Goal: Task Accomplishment & Management: Complete application form

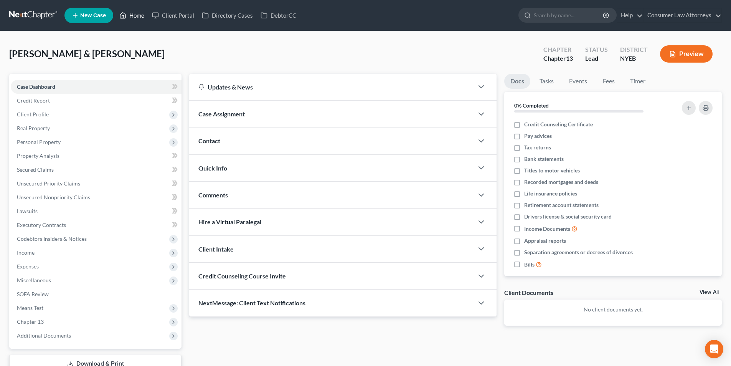
click at [144, 15] on link "Home" at bounding box center [131, 15] width 33 height 14
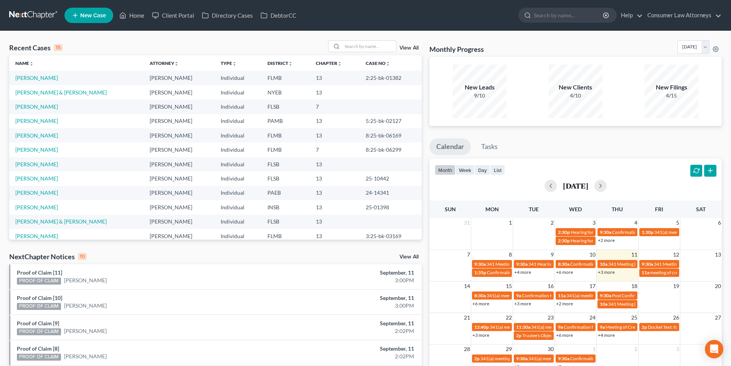
click at [94, 15] on span "New Case" at bounding box center [93, 16] width 26 height 6
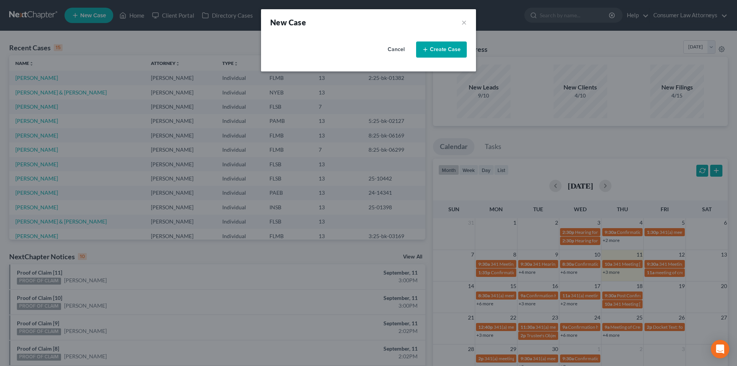
select select "15"
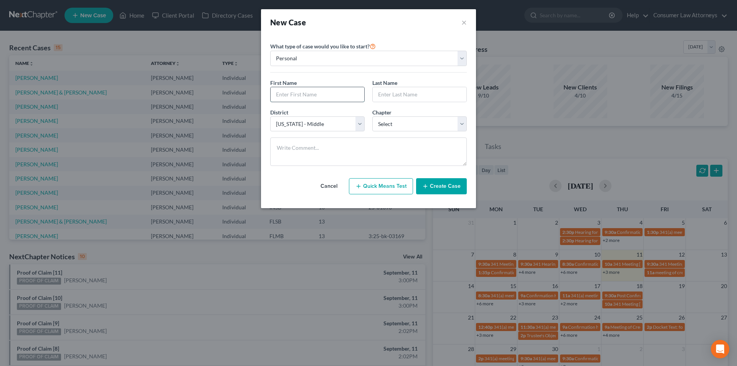
click at [308, 91] on input "text" at bounding box center [318, 94] width 94 height 15
type input "[PERSON_NAME]"
click at [393, 127] on select "Select 7 11 12 13" at bounding box center [419, 123] width 94 height 15
select select "3"
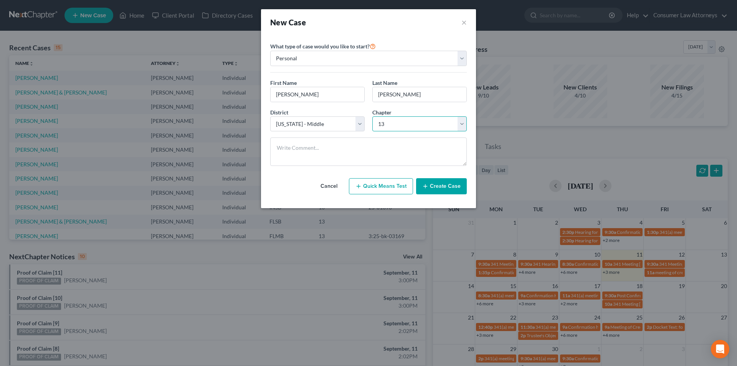
click at [372, 116] on select "Select 7 11 12 13" at bounding box center [419, 123] width 94 height 15
click at [455, 186] on button "Create Case" at bounding box center [441, 186] width 51 height 16
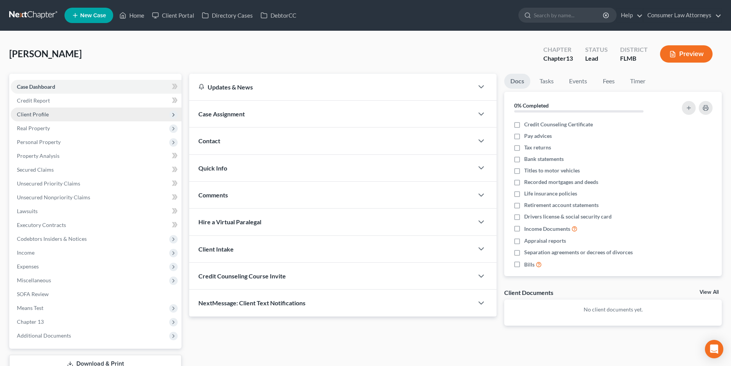
click at [45, 111] on span "Client Profile" at bounding box center [33, 114] width 32 height 7
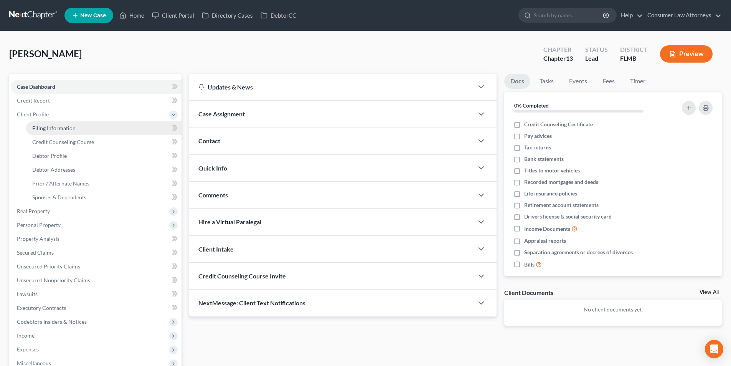
click at [72, 127] on span "Filing Information" at bounding box center [53, 128] width 43 height 7
select select "1"
select select "0"
select select "3"
select select "15"
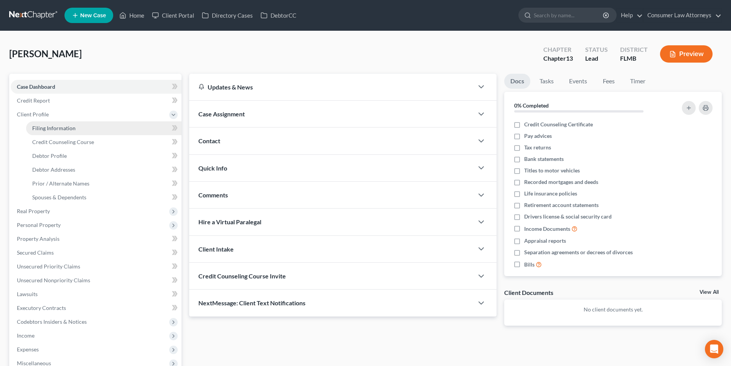
select select "9"
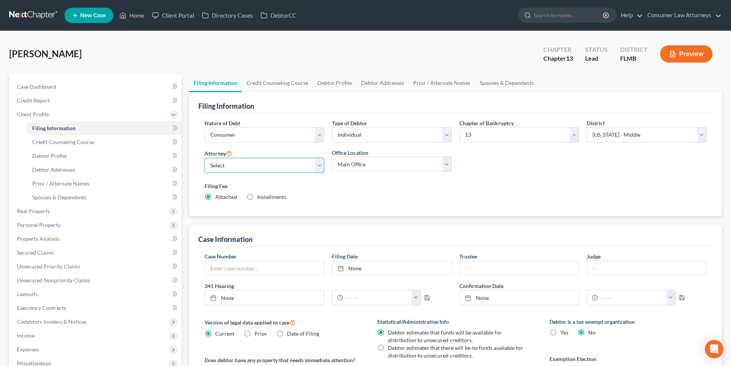
click at [293, 164] on select "Select [PERSON_NAME] - FLMB [PERSON_NAME] [PERSON_NAME] [PERSON_NAME] - ILNB [P…" at bounding box center [265, 165] width 120 height 15
select select "0"
click at [205, 158] on select "Select [PERSON_NAME] - FLMB [PERSON_NAME] [PERSON_NAME] [PERSON_NAME] - ILNB [P…" at bounding box center [265, 165] width 120 height 15
click at [291, 84] on link "Credit Counseling Course" at bounding box center [277, 83] width 71 height 18
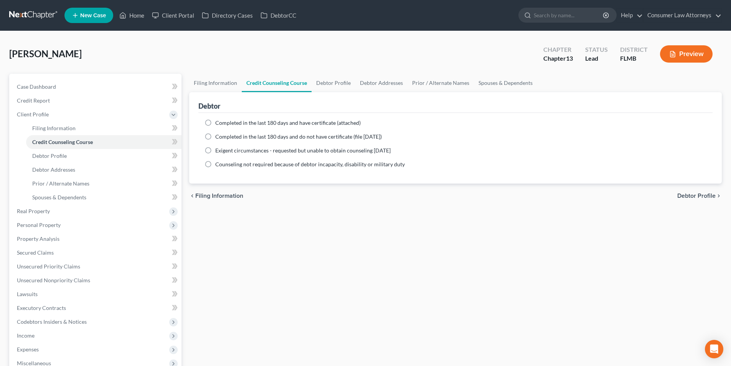
click at [215, 121] on label "Completed in the last 180 days and have certificate (attached)" at bounding box center [287, 123] width 145 height 8
click at [218, 121] on input "Completed in the last 180 days and have certificate (attached)" at bounding box center [220, 121] width 5 height 5
radio input "true"
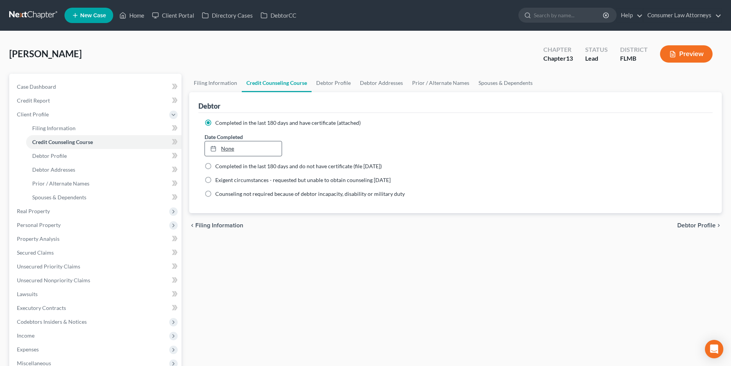
click at [279, 145] on link "None" at bounding box center [243, 148] width 76 height 15
type input "[DATE]"
click at [332, 84] on link "Debtor Profile" at bounding box center [334, 83] width 44 height 18
select select "0"
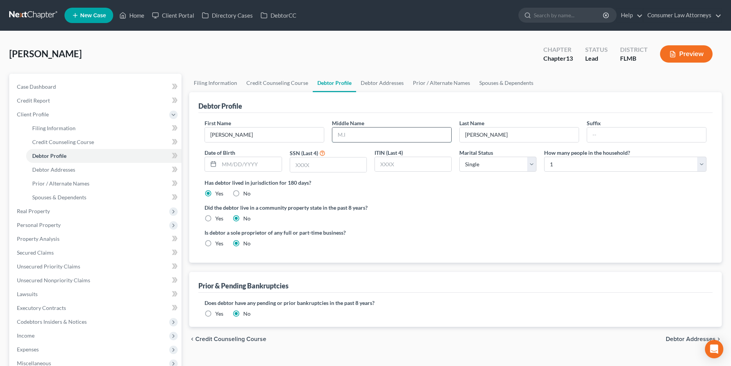
drag, startPoint x: 369, startPoint y: 139, endPoint x: 370, endPoint y: 135, distance: 4.0
click at [369, 139] on input "text" at bounding box center [391, 134] width 119 height 15
type input "[PERSON_NAME]"
type input "[DATE]"
type input "0"
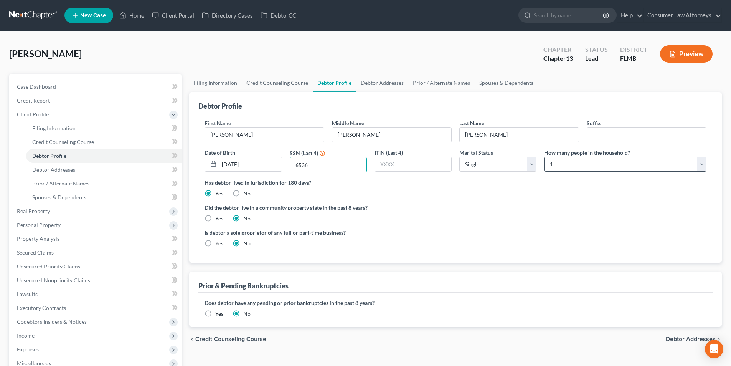
type input "6536"
click at [564, 165] on select "Select 1 2 3 4 5 6 7 8 9 10 11 12 13 14 15 16 17 18 19 20" at bounding box center [625, 164] width 162 height 15
select select "1"
click at [544, 157] on select "Select 1 2 3 4 5 6 7 8 9 10 11 12 13 14 15 16 17 18 19 20" at bounding box center [625, 164] width 162 height 15
click at [368, 82] on link "Debtor Addresses" at bounding box center [382, 83] width 52 height 18
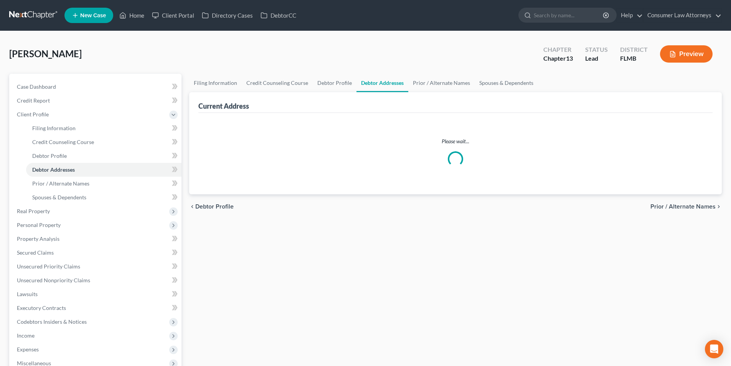
select select "0"
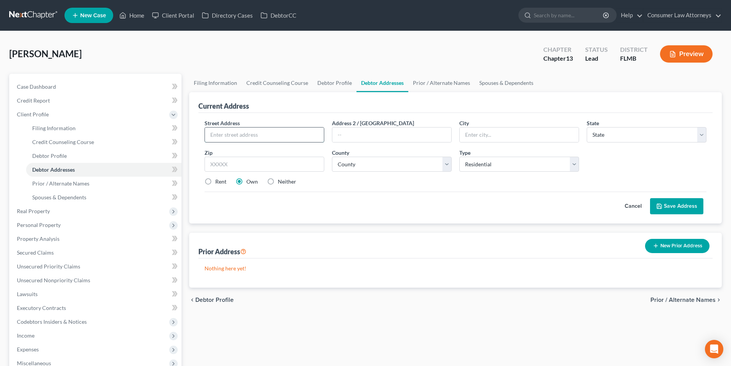
click at [273, 137] on input "text" at bounding box center [264, 134] width 119 height 15
type input "[STREET_ADDRESS]"
type input "[GEOGRAPHIC_DATA]"
select select "9"
type input "33909"
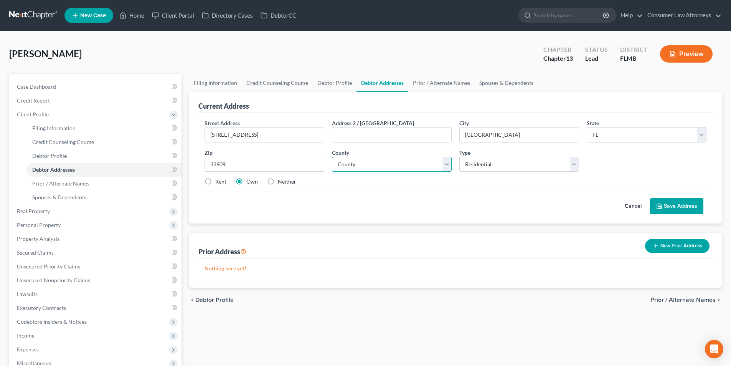
click at [404, 160] on select "County [GEOGRAPHIC_DATA] [GEOGRAPHIC_DATA] [GEOGRAPHIC_DATA] [GEOGRAPHIC_DATA] …" at bounding box center [392, 164] width 120 height 15
select select "34"
click at [332, 157] on select "County [GEOGRAPHIC_DATA] [GEOGRAPHIC_DATA] [GEOGRAPHIC_DATA] [GEOGRAPHIC_DATA] …" at bounding box center [392, 164] width 120 height 15
click at [671, 203] on button "Save Address" at bounding box center [676, 206] width 53 height 16
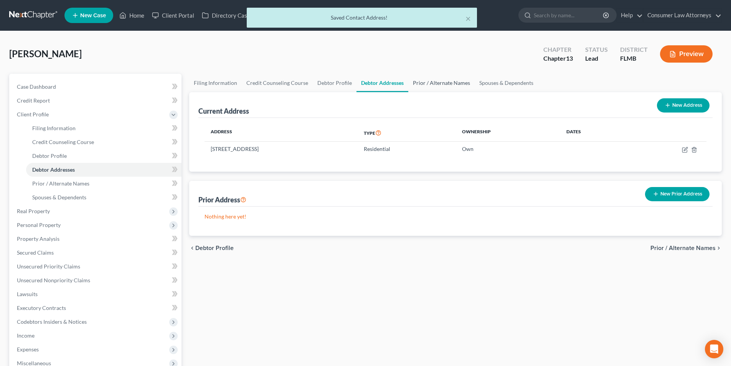
click at [443, 86] on link "Prior / Alternate Names" at bounding box center [441, 83] width 66 height 18
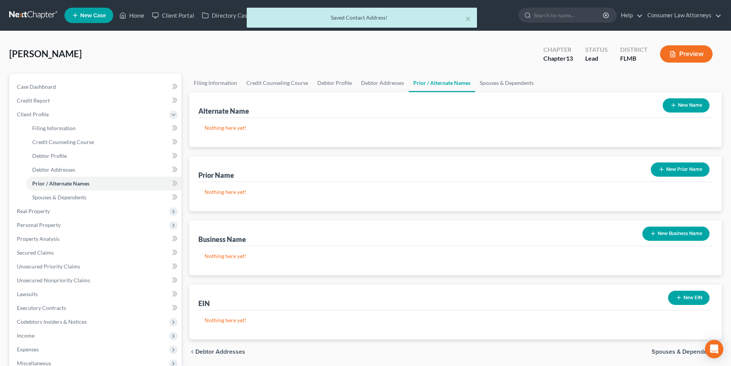
click at [676, 109] on button "New Name" at bounding box center [686, 105] width 47 height 14
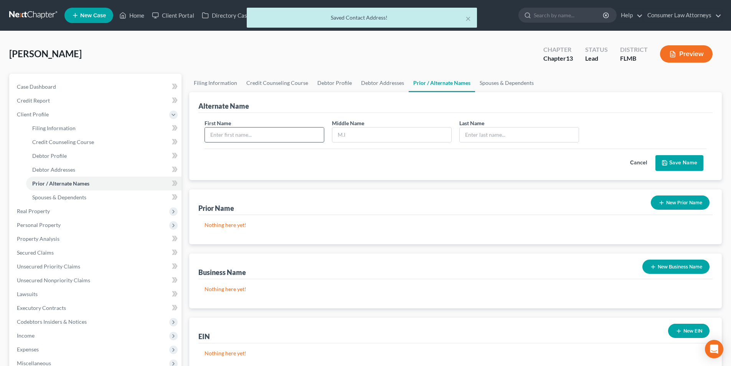
click at [311, 135] on input "text" at bounding box center [264, 134] width 119 height 15
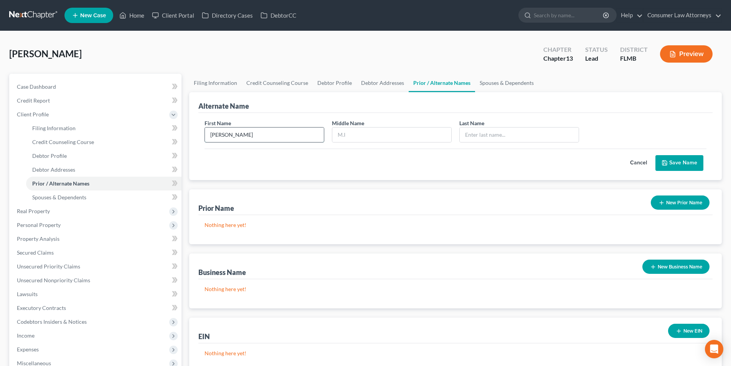
type input "[PERSON_NAME]"
type input "A."
type input "[PERSON_NAME]"
click at [685, 160] on button "Save Name" at bounding box center [679, 163] width 48 height 16
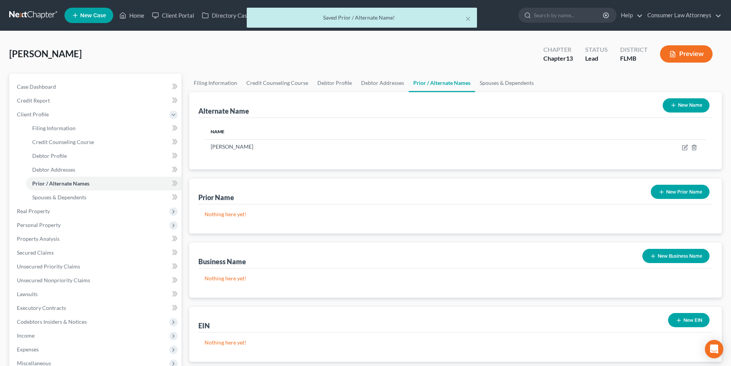
click at [697, 106] on button "New Name" at bounding box center [686, 105] width 47 height 14
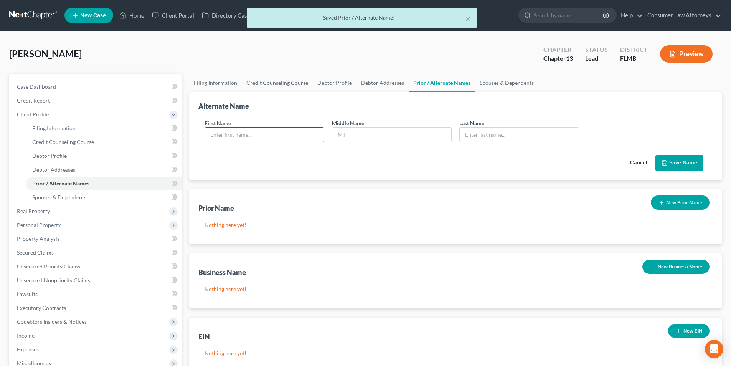
click at [286, 132] on input "text" at bounding box center [264, 134] width 119 height 15
type input "[PERSON_NAME]"
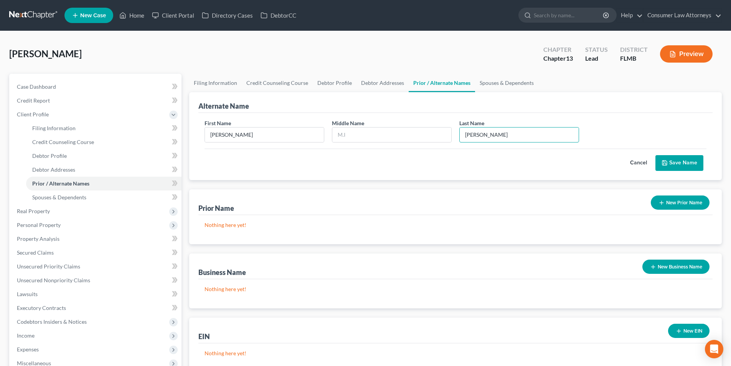
type input "[PERSON_NAME]"
click at [686, 163] on button "Save Name" at bounding box center [679, 163] width 48 height 16
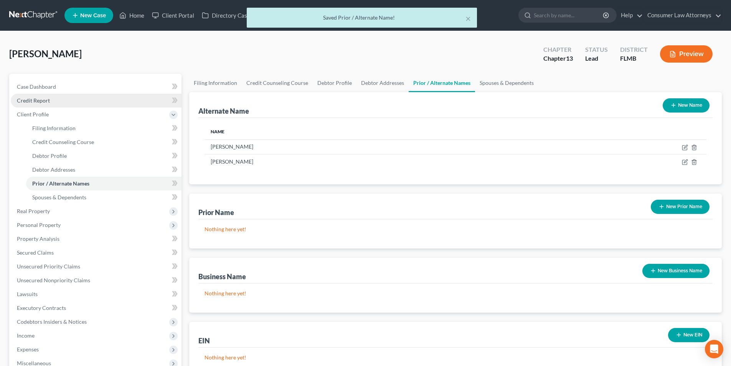
click at [49, 101] on link "Credit Report" at bounding box center [96, 101] width 171 height 14
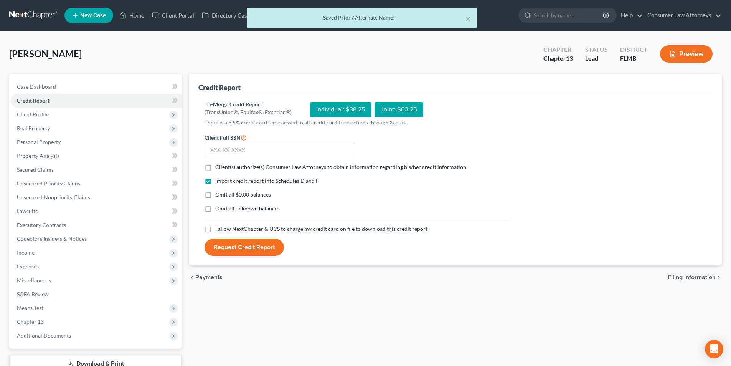
click at [215, 166] on label "Client(s) authorize(s) Consumer Law Attorneys to obtain information regarding h…" at bounding box center [341, 167] width 252 height 8
click at [218, 166] on input "Client(s) authorize(s) Consumer Law Attorneys to obtain information regarding h…" at bounding box center [220, 165] width 5 height 5
checkbox input "true"
click at [215, 232] on label "I allow NextChapter & UCS to charge my credit card on file to download this cre…" at bounding box center [321, 229] width 212 height 8
click at [218, 230] on input "I allow NextChapter & UCS to charge my credit card on file to download this cre…" at bounding box center [220, 227] width 5 height 5
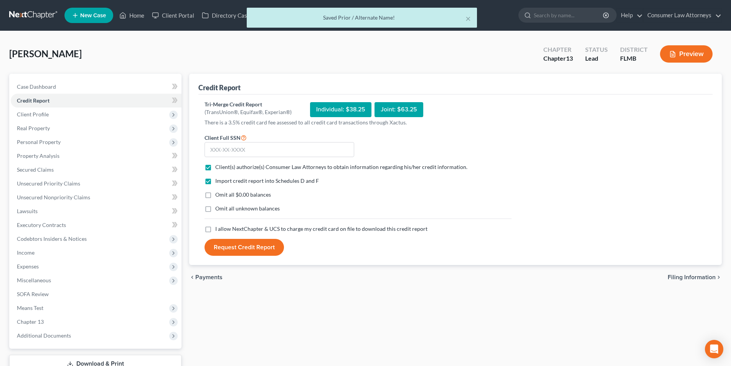
checkbox input "true"
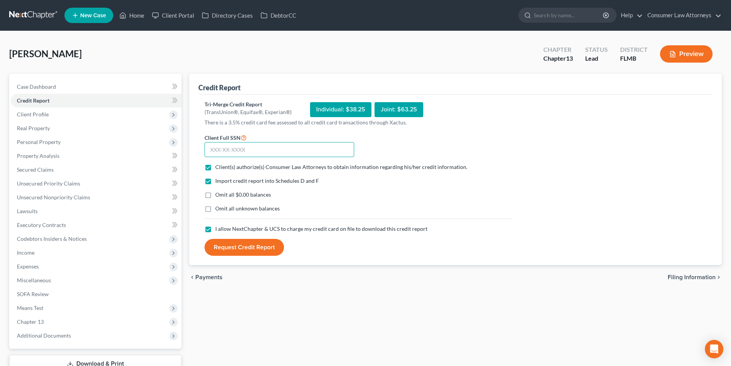
click at [268, 152] on input "text" at bounding box center [280, 149] width 150 height 15
type input "034-38-6536"
click at [265, 249] on button "Request Credit Report" at bounding box center [244, 247] width 79 height 17
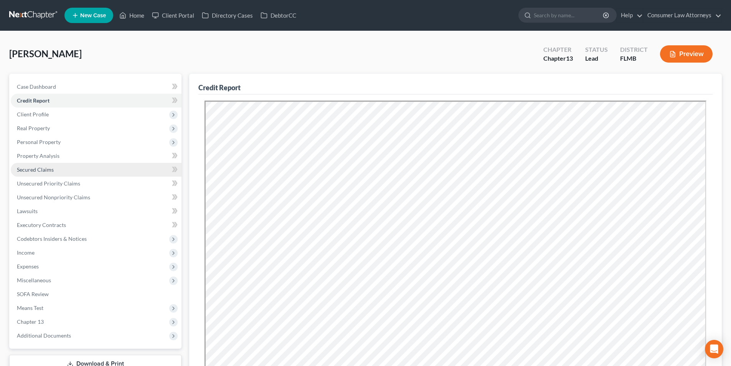
click at [54, 176] on link "Secured Claims" at bounding box center [96, 170] width 171 height 14
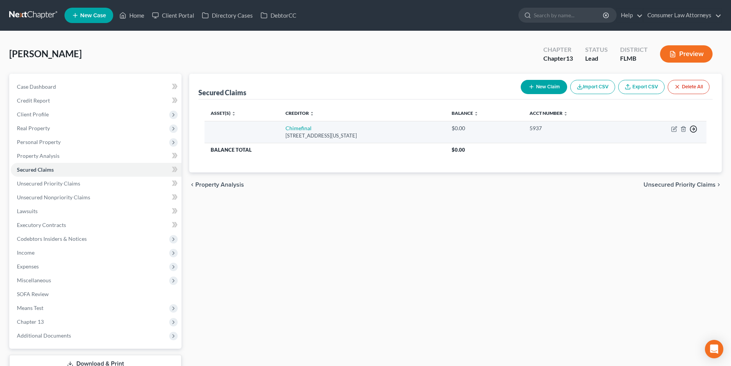
click at [691, 127] on circle "button" at bounding box center [693, 129] width 7 height 7
click at [692, 129] on icon "button" at bounding box center [693, 129] width 8 height 8
click at [693, 128] on icon "button" at bounding box center [693, 129] width 8 height 8
click at [659, 148] on link "Move to F" at bounding box center [658, 147] width 64 height 13
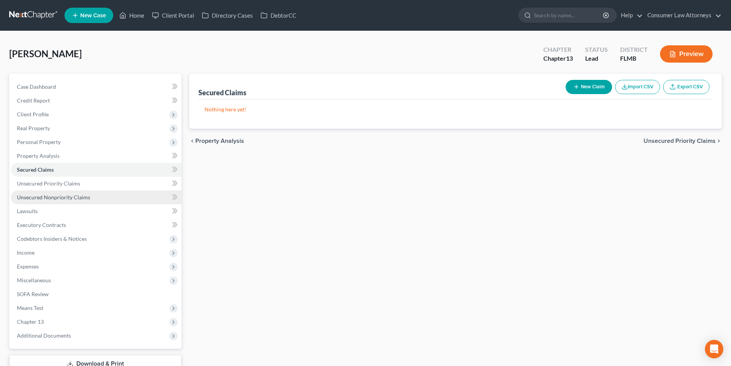
click at [69, 194] on span "Unsecured Nonpriority Claims" at bounding box center [53, 197] width 73 height 7
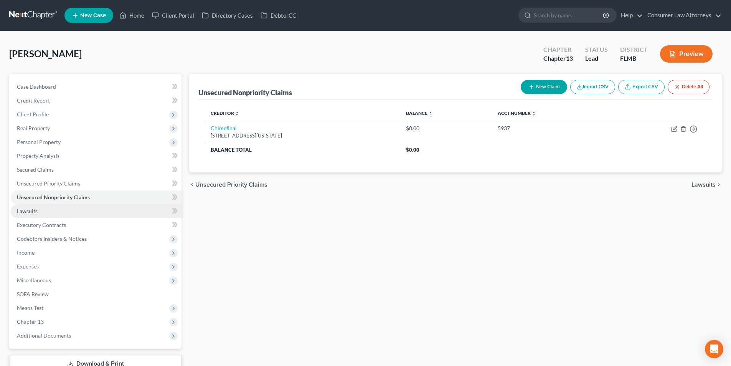
click at [40, 210] on link "Lawsuits" at bounding box center [96, 211] width 171 height 14
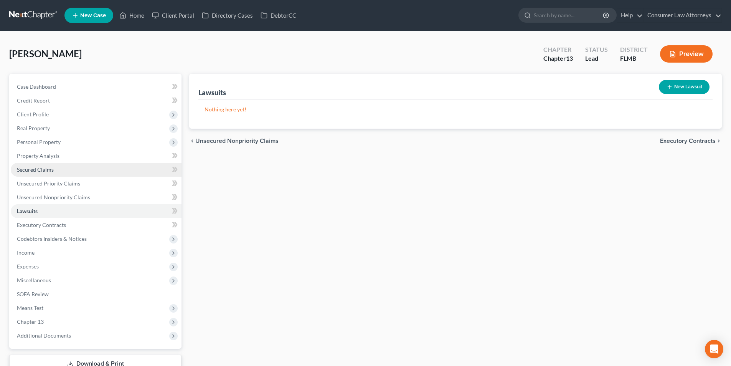
click at [44, 165] on link "Secured Claims" at bounding box center [96, 170] width 171 height 14
